Goal: Feedback & Contribution: Submit feedback/report problem

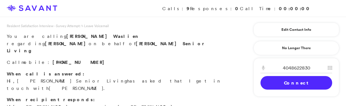
scroll to position [2, 0]
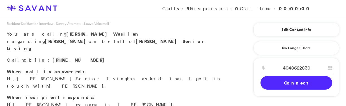
click at [302, 68] on input "4048622830" at bounding box center [296, 68] width 72 height 10
type input "4045432688"
click at [297, 82] on link "Connect" at bounding box center [296, 83] width 72 height 14
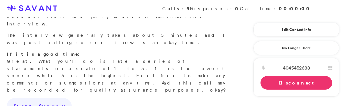
scroll to position [102, 0]
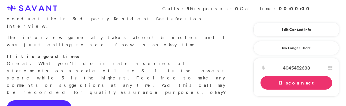
click at [22, 100] on link "Start Survey" at bounding box center [39, 108] width 65 height 16
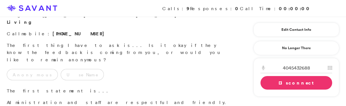
scroll to position [29, 0]
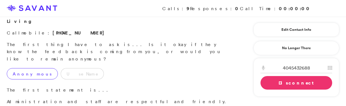
click at [27, 68] on label "Anonymous" at bounding box center [32, 73] width 51 height 11
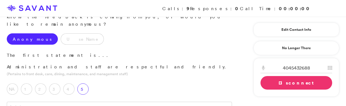
scroll to position [64, 0]
click at [83, 83] on label "5" at bounding box center [82, 88] width 11 height 11
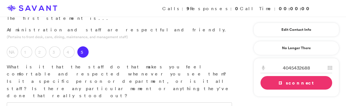
scroll to position [102, 0]
click at [76, 102] on textarea at bounding box center [119, 107] width 225 height 11
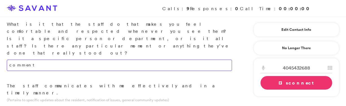
scroll to position [151, 0]
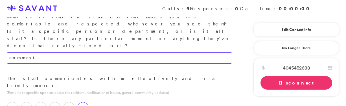
type textarea "comment"
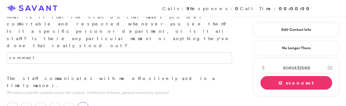
click at [80, 102] on label "5" at bounding box center [82, 107] width 11 height 11
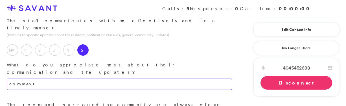
scroll to position [213, 0]
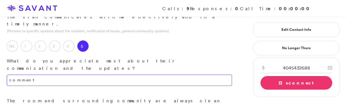
type textarea "comment"
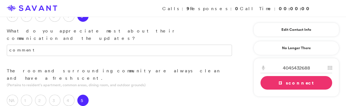
scroll to position [246, 0]
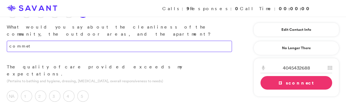
scroll to position [331, 0]
type textarea "commet"
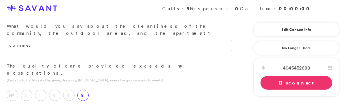
click at [82, 89] on label "5" at bounding box center [82, 94] width 11 height 11
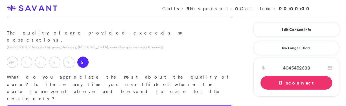
scroll to position [366, 0]
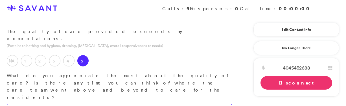
type textarea "cooment"
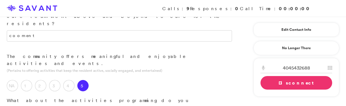
scroll to position [448, 0]
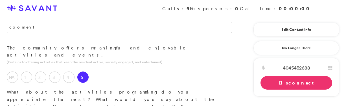
type textarea "???"
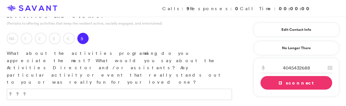
scroll to position [497, 0]
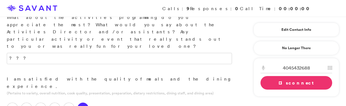
scroll to position [523, 0]
type textarea "??"
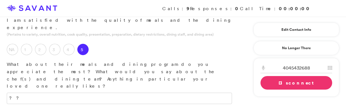
scroll to position [581, 0]
type textarea "???"
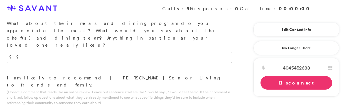
scroll to position [627, 0]
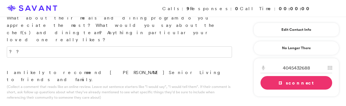
type textarea "comment"
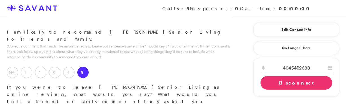
scroll to position [688, 0]
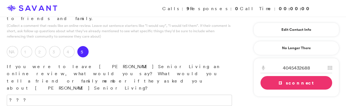
type textarea "comment"
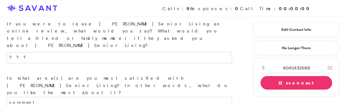
scroll to position [733, 0]
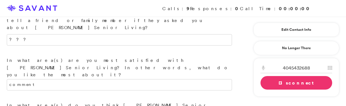
scroll to position [747, 0]
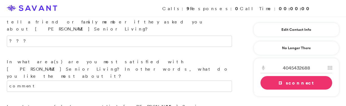
click at [294, 82] on link "Disconnect" at bounding box center [296, 83] width 72 height 14
